Goal: Transaction & Acquisition: Obtain resource

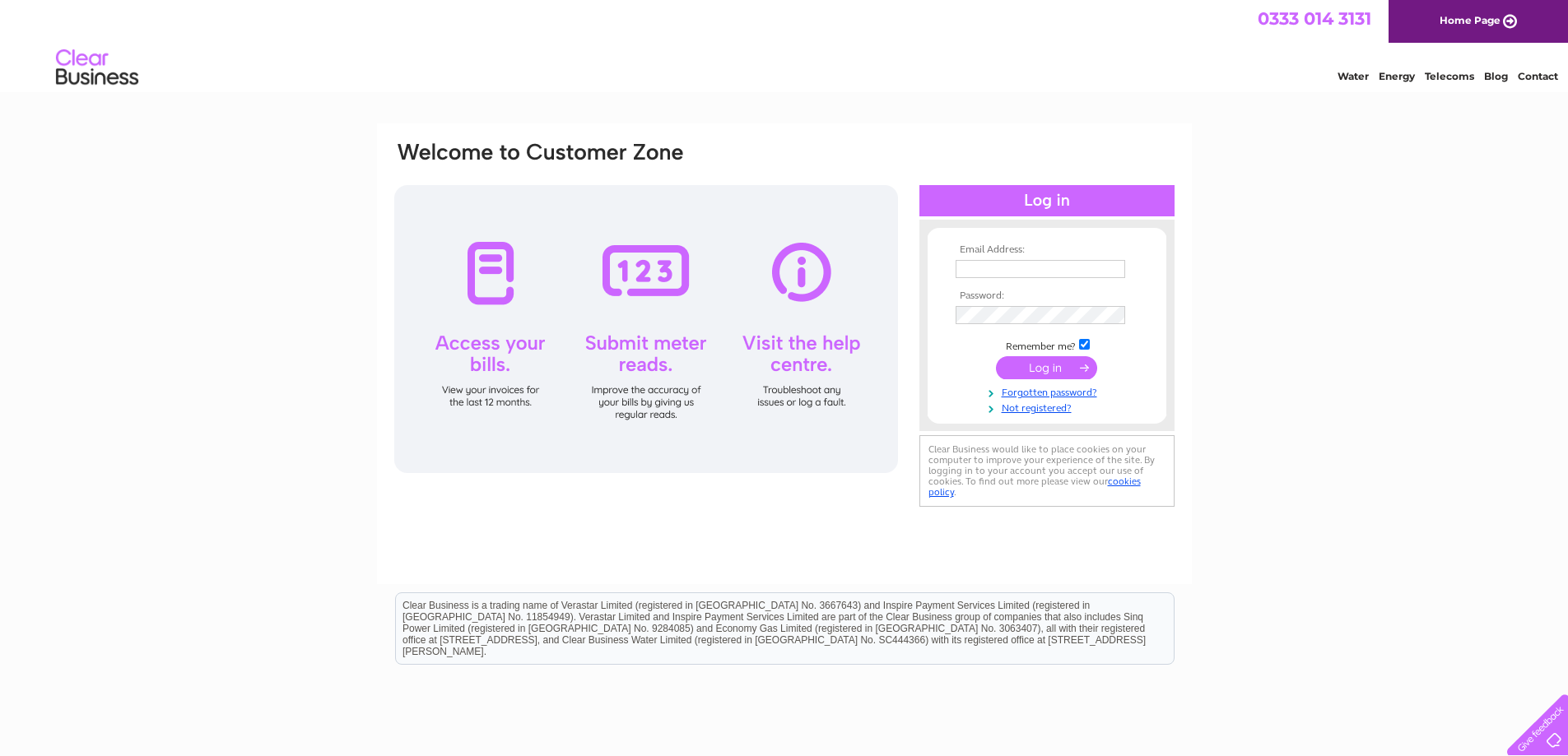
click at [974, 266] on input "text" at bounding box center [1039, 269] width 169 height 19
type input "enquiries@rsha.org.uk"
click at [996, 358] on input "submit" at bounding box center [1046, 369] width 101 height 23
click at [1052, 366] on input "submit" at bounding box center [1046, 369] width 101 height 23
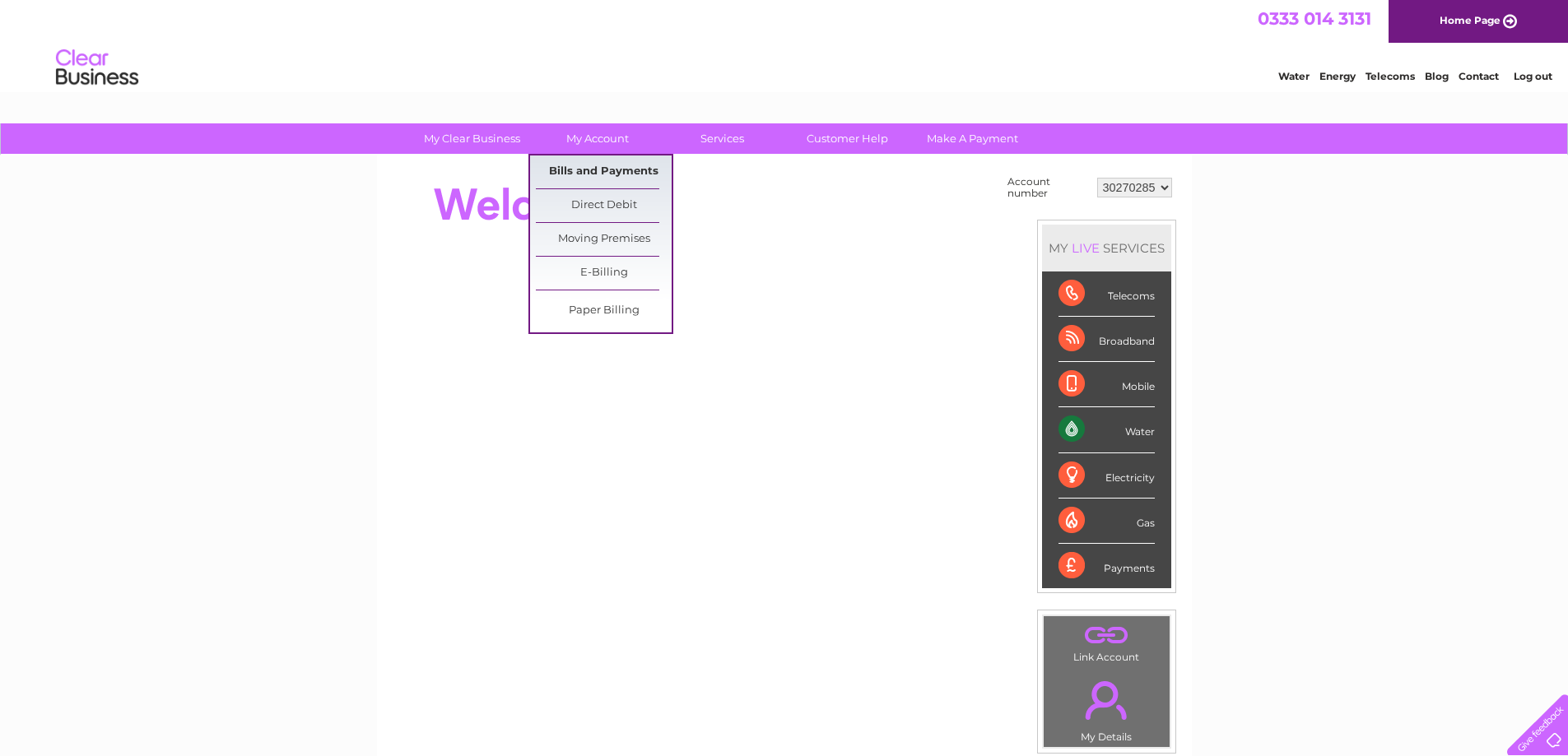
click at [611, 167] on link "Bills and Payments" at bounding box center [604, 172] width 136 height 33
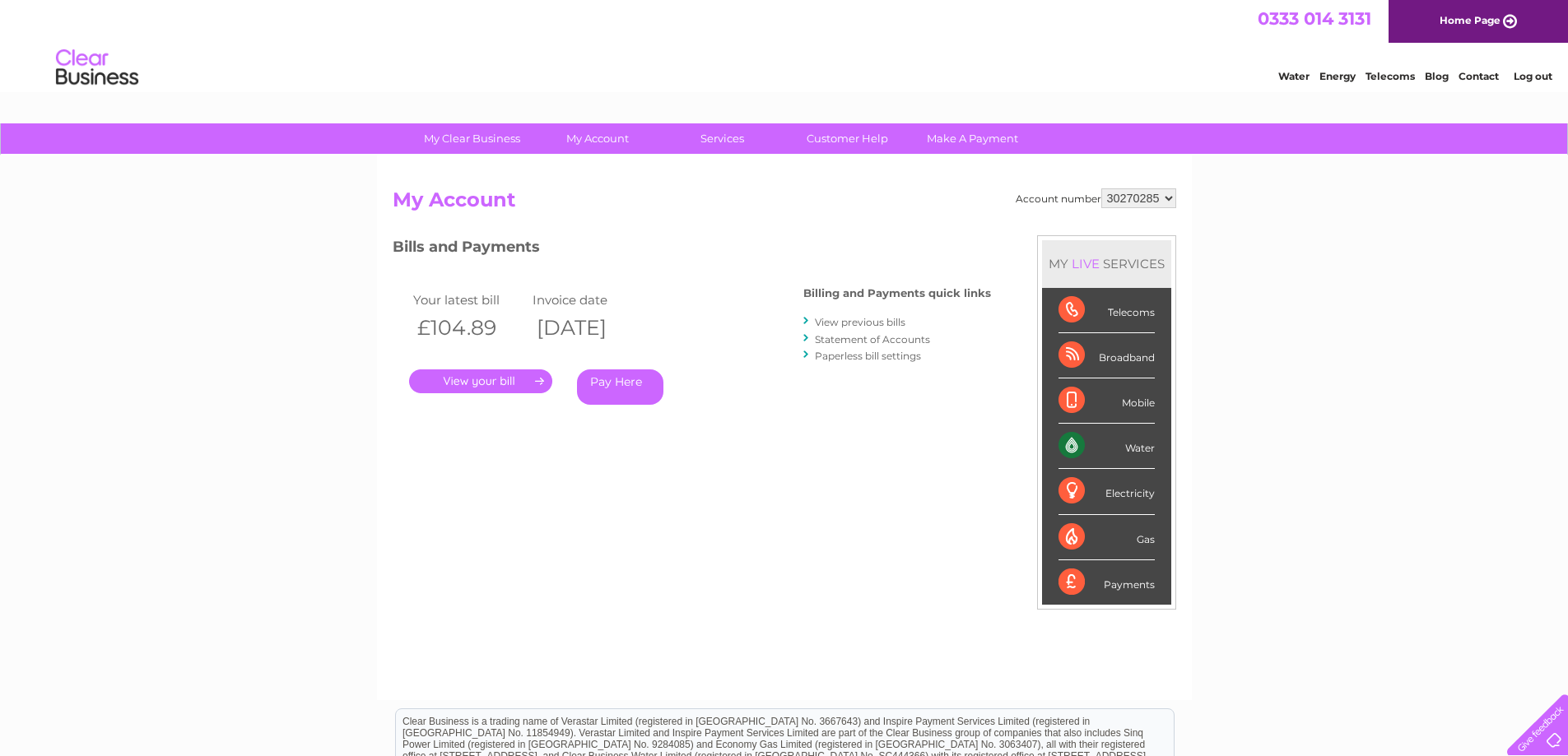
click at [508, 378] on link "." at bounding box center [480, 381] width 143 height 24
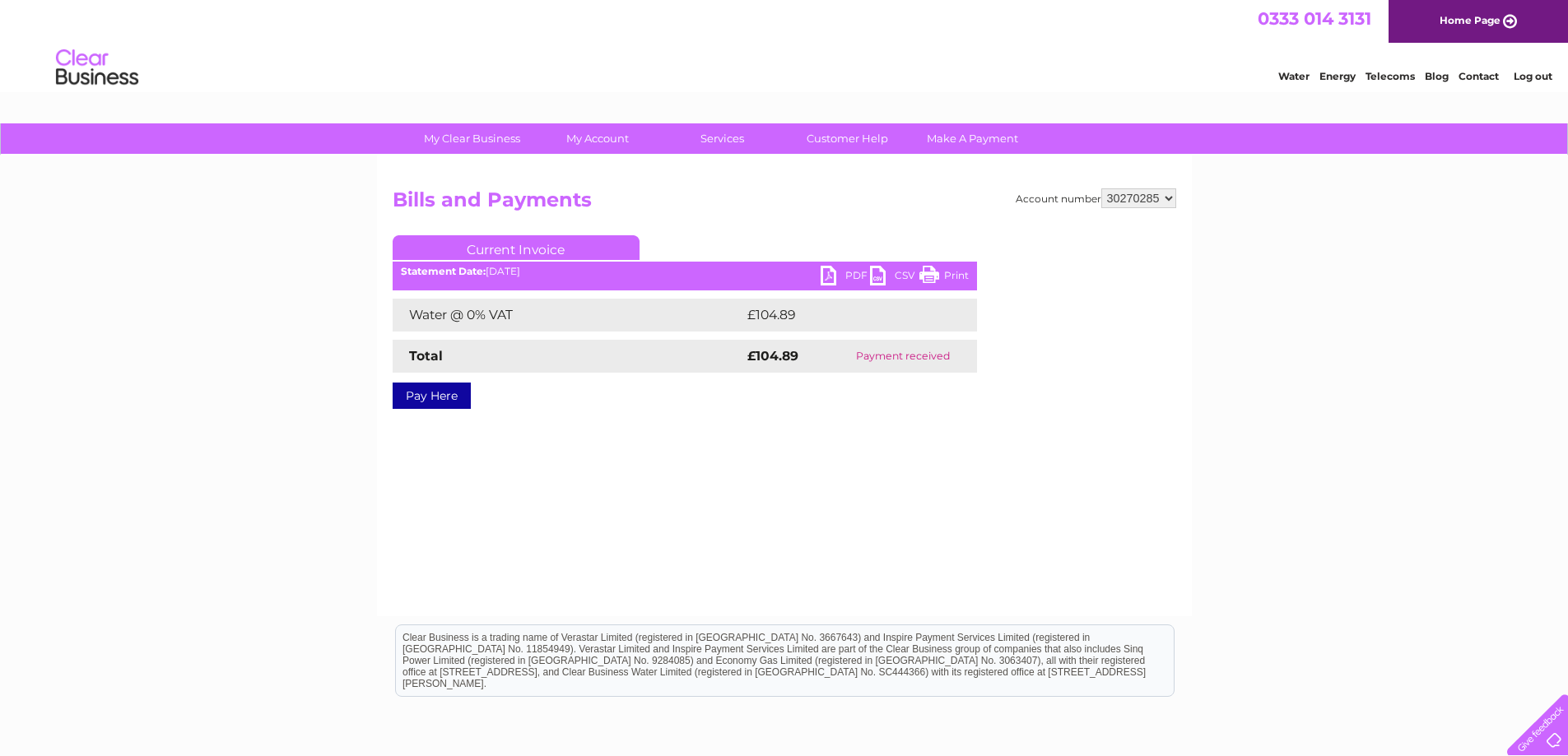
click at [842, 273] on link "PDF" at bounding box center [844, 278] width 49 height 24
click at [1524, 78] on link "Log out" at bounding box center [1533, 76] width 39 height 12
